Goal: Navigation & Orientation: Find specific page/section

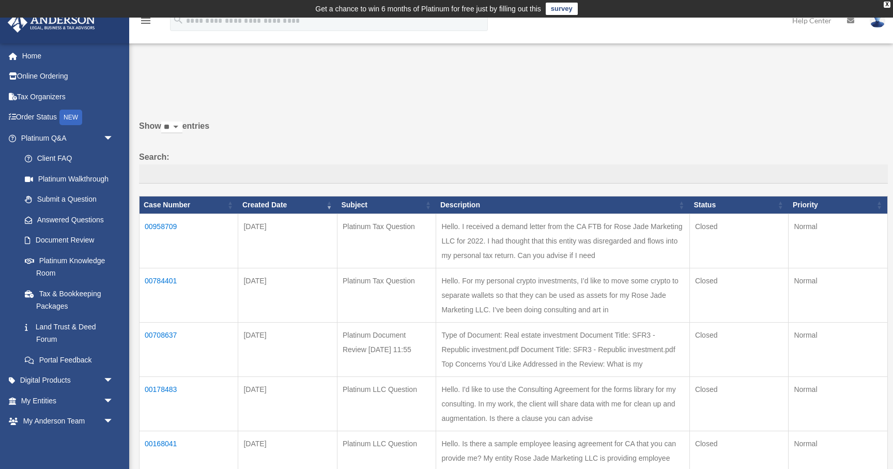
click at [403, 136] on label "Show ** ** ** *** entries" at bounding box center [513, 131] width 749 height 25
click at [182, 133] on select "** ** ** ***" at bounding box center [171, 127] width 21 height 12
click at [40, 268] on link "Platinum Knowledge Room" at bounding box center [71, 266] width 115 height 33
click at [56, 382] on link "Digital Products arrow_drop_down" at bounding box center [68, 380] width 122 height 21
click at [108, 385] on span "arrow_drop_down" at bounding box center [113, 380] width 21 height 21
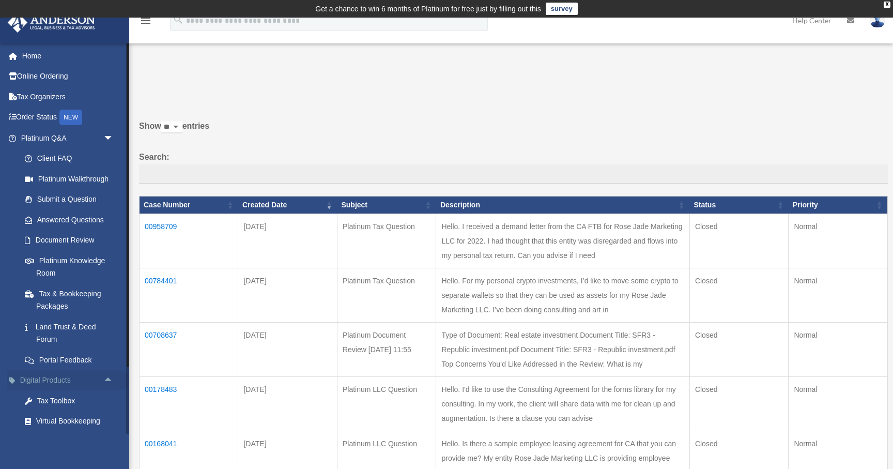
click at [108, 385] on span "arrow_drop_up" at bounding box center [113, 380] width 21 height 21
click at [108, 385] on span "arrow_drop_down" at bounding box center [113, 380] width 21 height 21
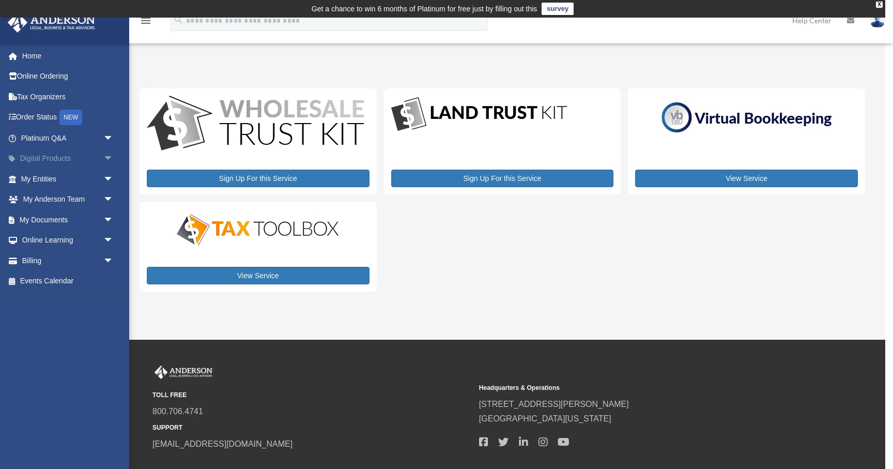
click at [106, 162] on span "arrow_drop_down" at bounding box center [113, 158] width 21 height 21
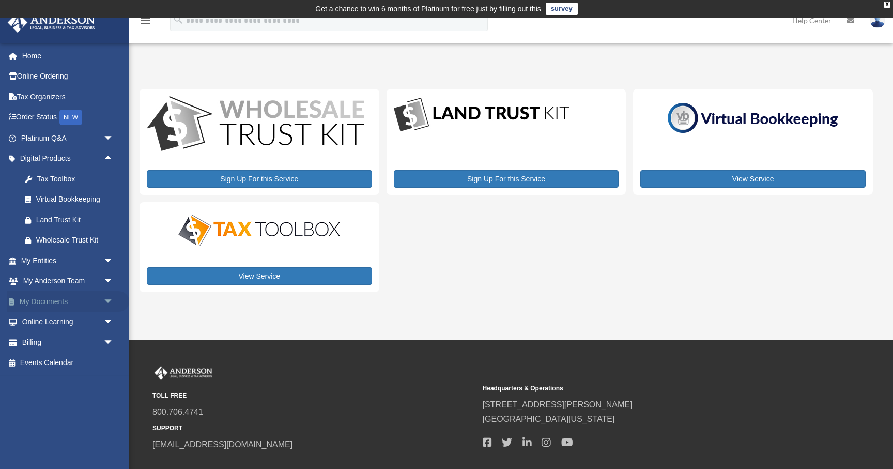
click at [37, 300] on link "My Documents arrow_drop_down" at bounding box center [68, 301] width 122 height 21
click at [108, 135] on span "arrow_drop_down" at bounding box center [113, 138] width 21 height 21
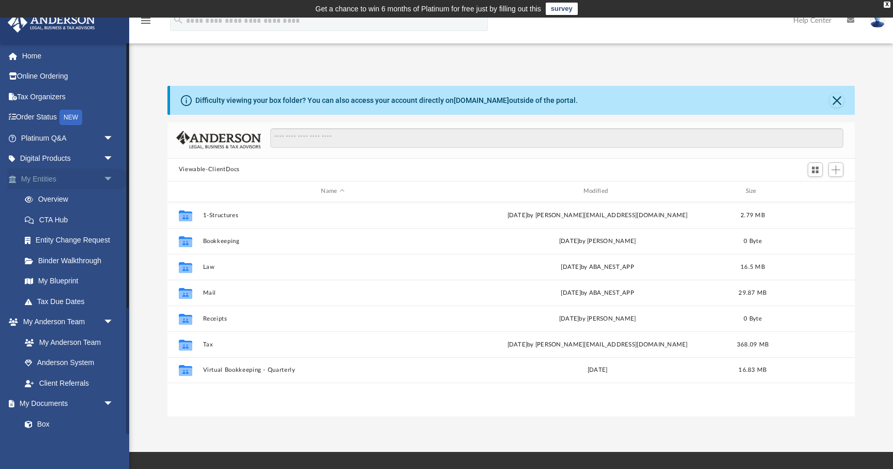
scroll to position [235, 688]
click at [104, 140] on span "arrow_drop_down" at bounding box center [113, 138] width 21 height 21
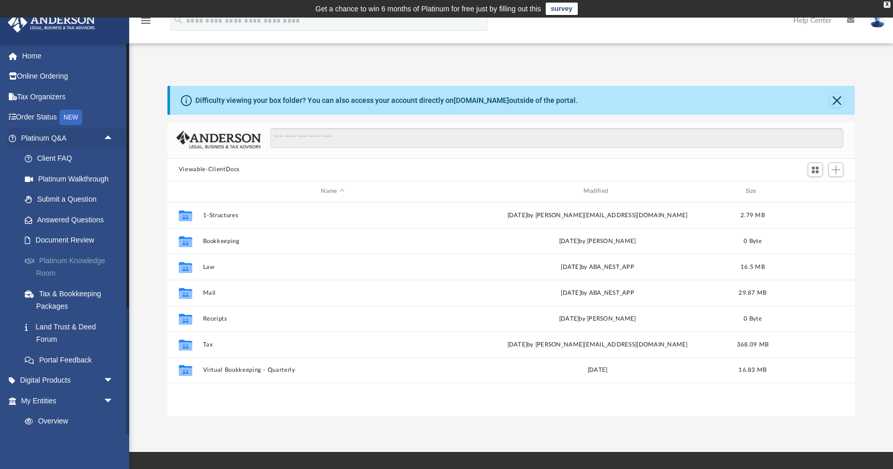
click at [63, 268] on link "Platinum Knowledge Room" at bounding box center [71, 266] width 115 height 33
click at [59, 260] on link "Platinum Knowledge Room" at bounding box center [71, 266] width 115 height 33
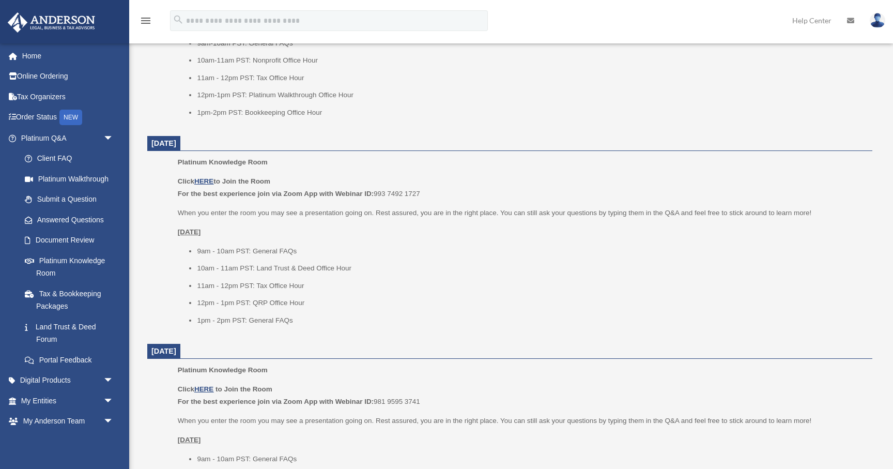
scroll to position [783, 0]
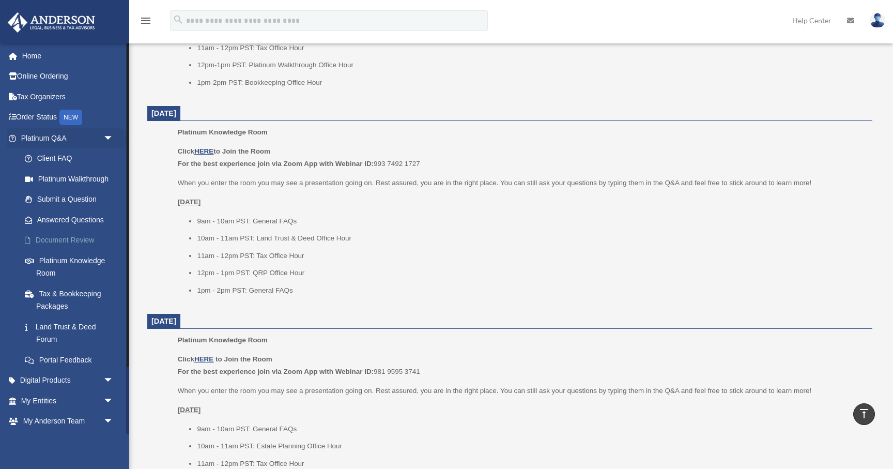
click at [67, 243] on link "Document Review" at bounding box center [71, 240] width 115 height 21
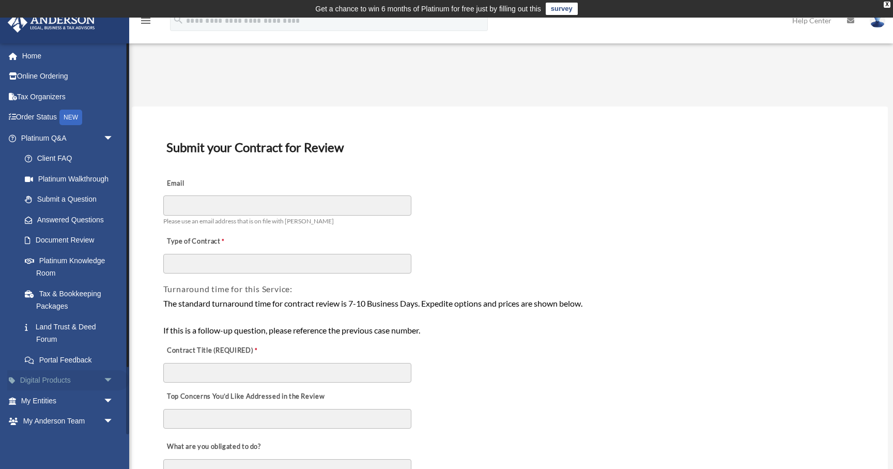
click at [48, 378] on link "Digital Products arrow_drop_down" at bounding box center [68, 380] width 122 height 21
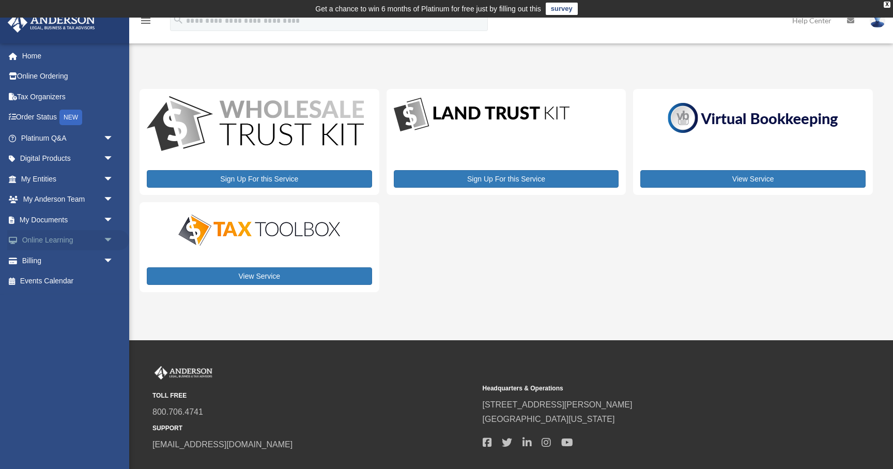
click at [109, 241] on span "arrow_drop_down" at bounding box center [113, 240] width 21 height 21
click at [48, 305] on link "Resources" at bounding box center [71, 301] width 115 height 21
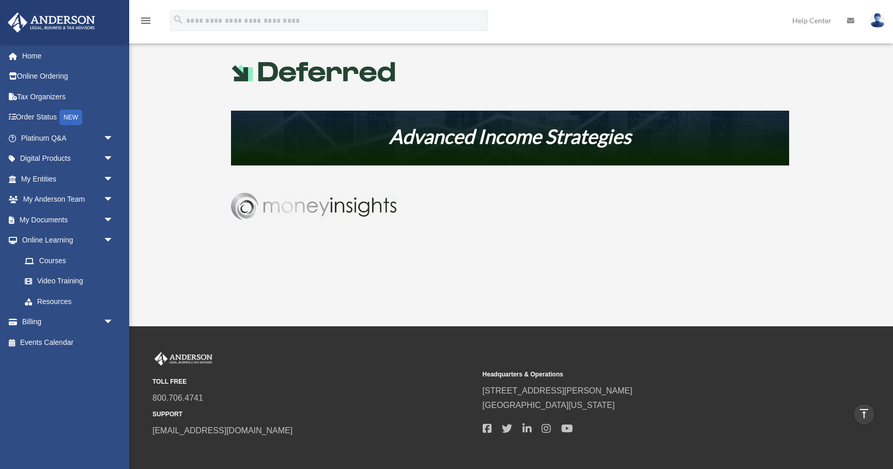
scroll to position [631, 0]
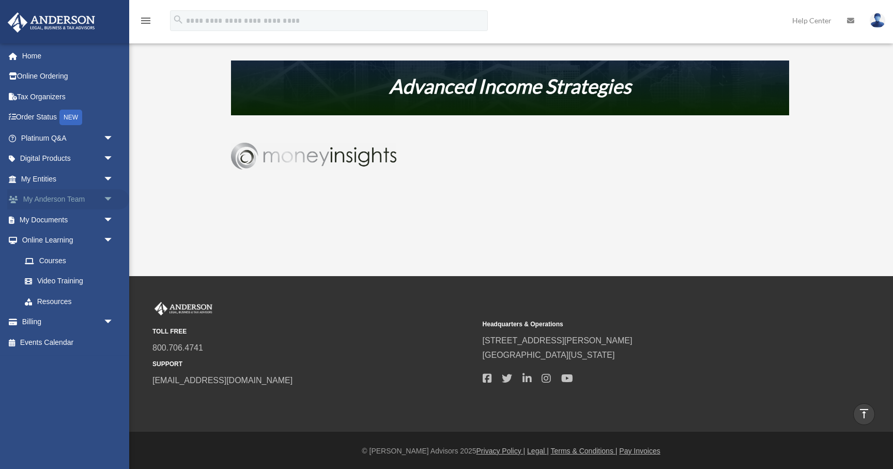
click at [109, 199] on span "arrow_drop_down" at bounding box center [113, 199] width 21 height 21
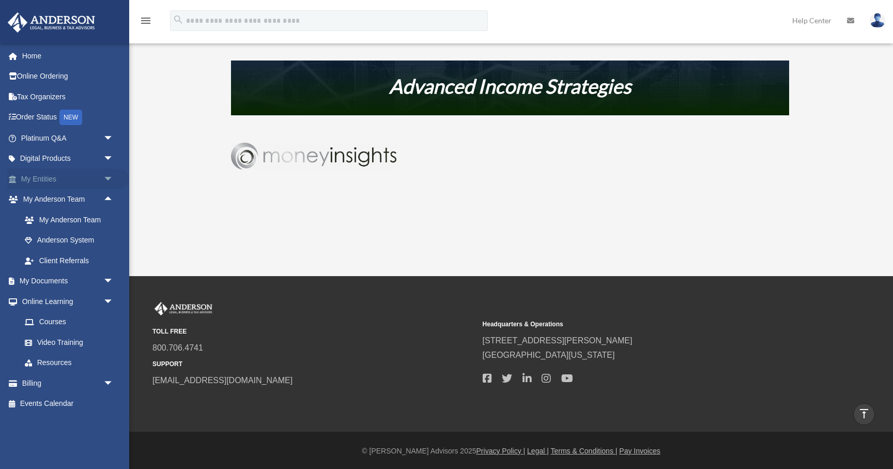
click at [110, 176] on span "arrow_drop_down" at bounding box center [113, 179] width 21 height 21
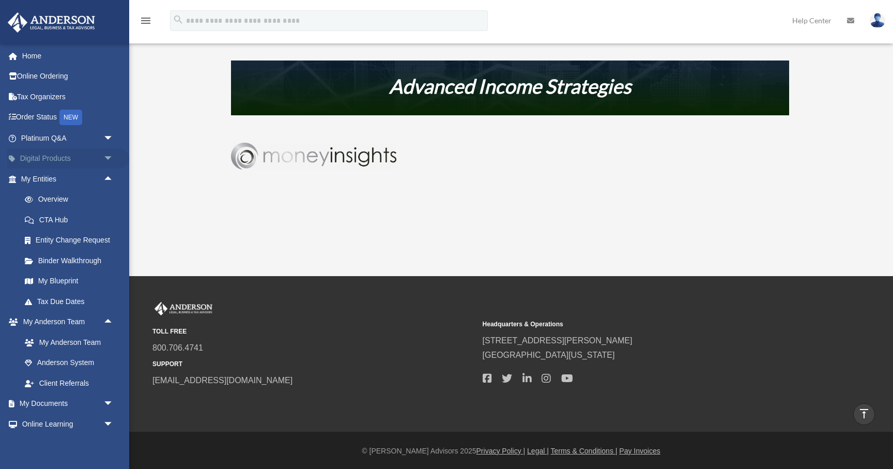
click at [104, 158] on span "arrow_drop_down" at bounding box center [113, 158] width 21 height 21
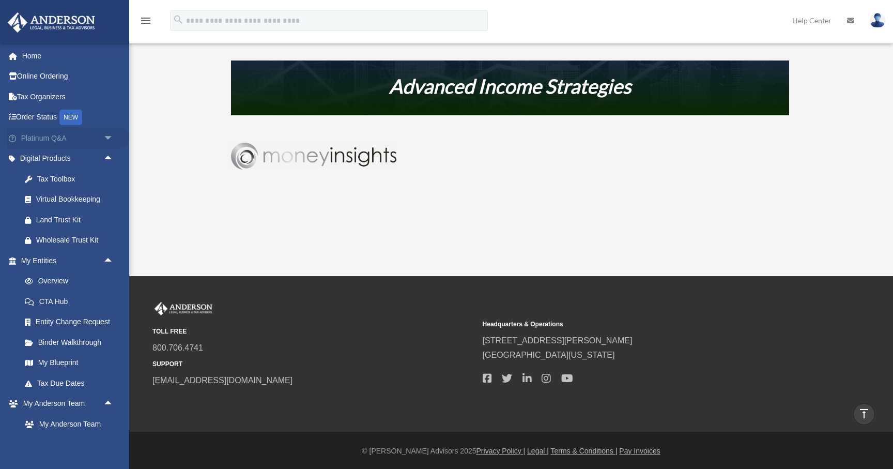
click at [107, 139] on span "arrow_drop_down" at bounding box center [113, 138] width 21 height 21
